Goal: Task Accomplishment & Management: Manage account settings

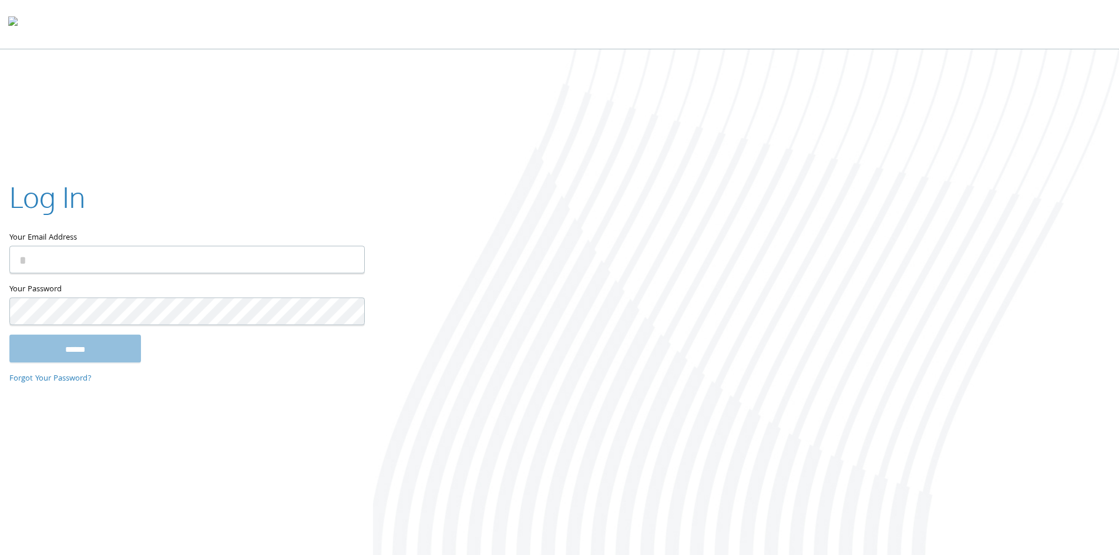
click at [70, 259] on input "Your Email Address" at bounding box center [186, 260] width 355 height 28
type input "**********"
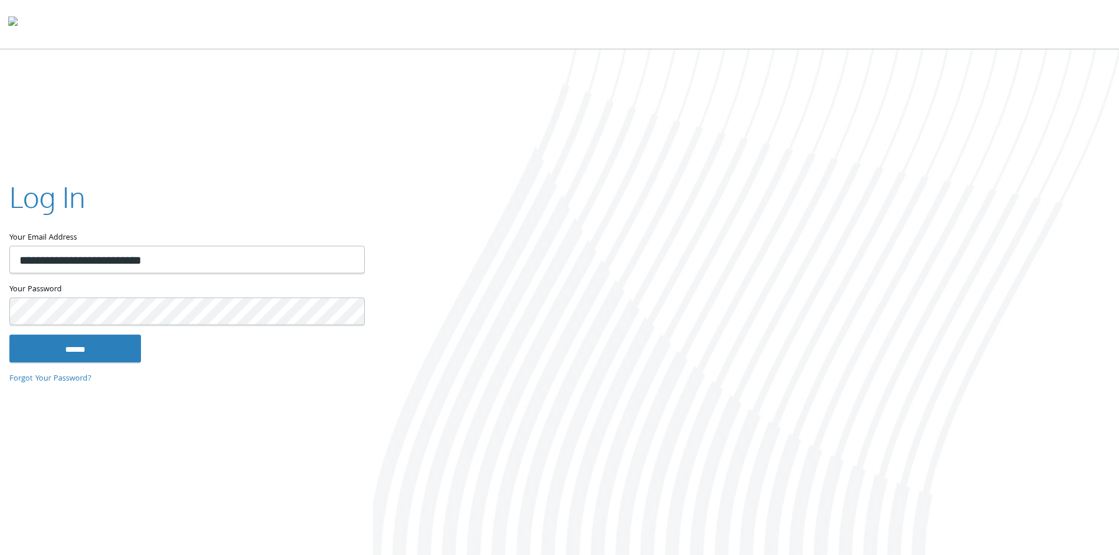
click at [9, 334] on input "******" at bounding box center [75, 348] width 132 height 28
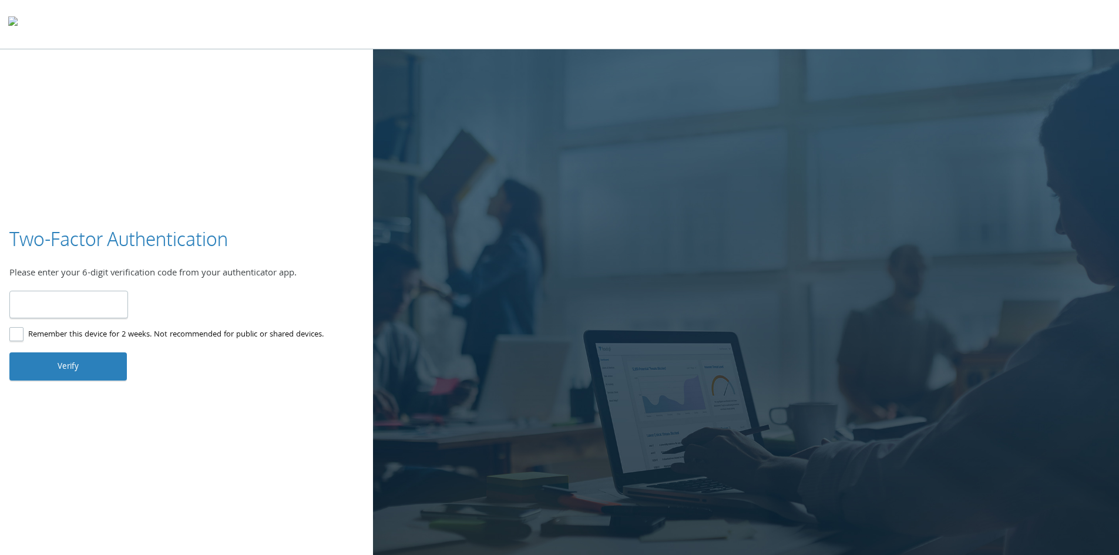
type input "******"
